Goal: Find specific page/section: Find specific page/section

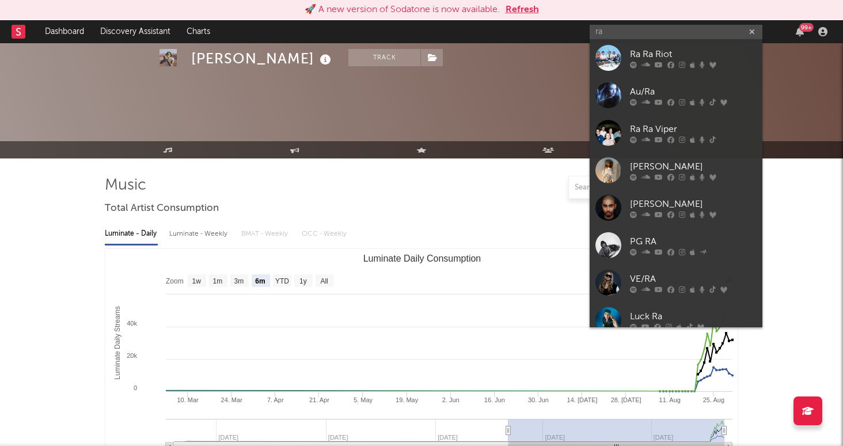
select select "6m"
select select "1w"
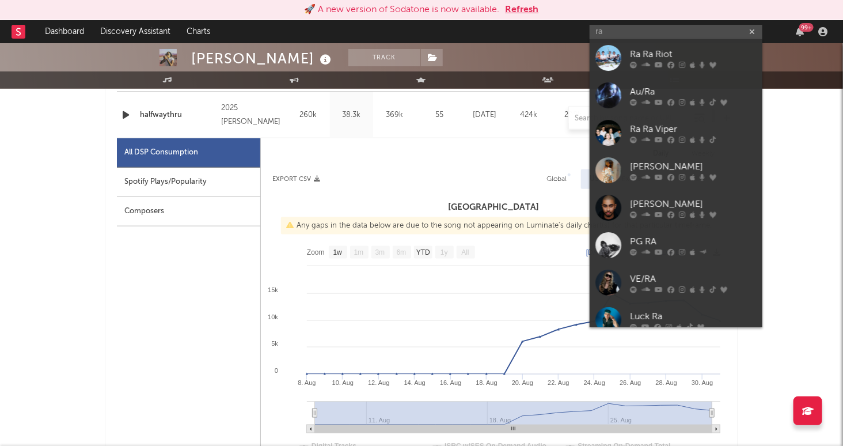
scroll to position [503, 0]
click at [634, 32] on input "ra" at bounding box center [675, 32] width 173 height 14
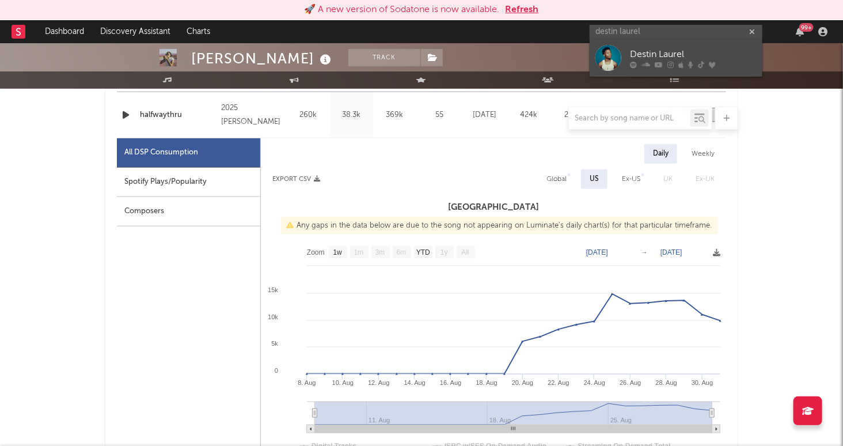
type input "destin laurel"
click at [748, 53] on div "Destin Laurel" at bounding box center [693, 55] width 127 height 14
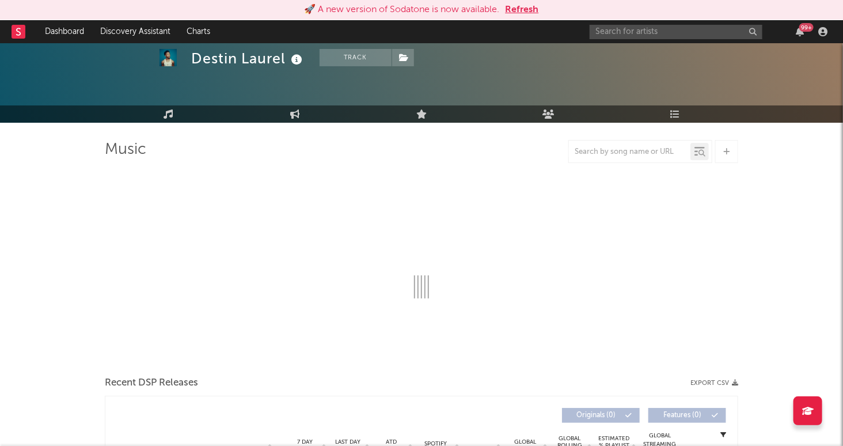
scroll to position [58, 0]
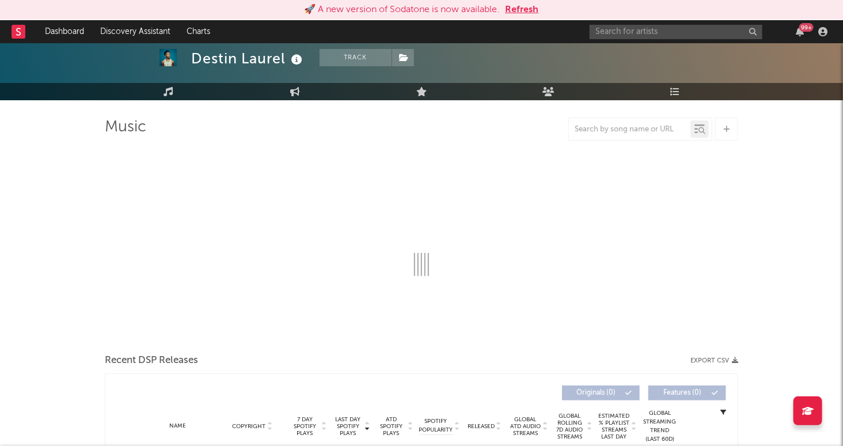
select select "6m"
